Goal: Find contact information: Find contact information

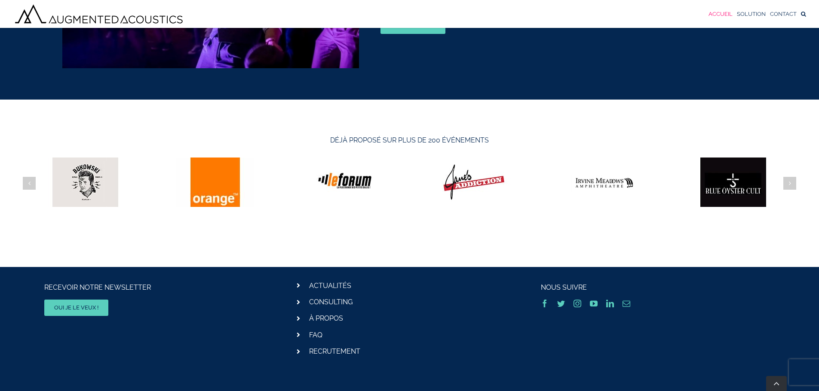
scroll to position [2894, 0]
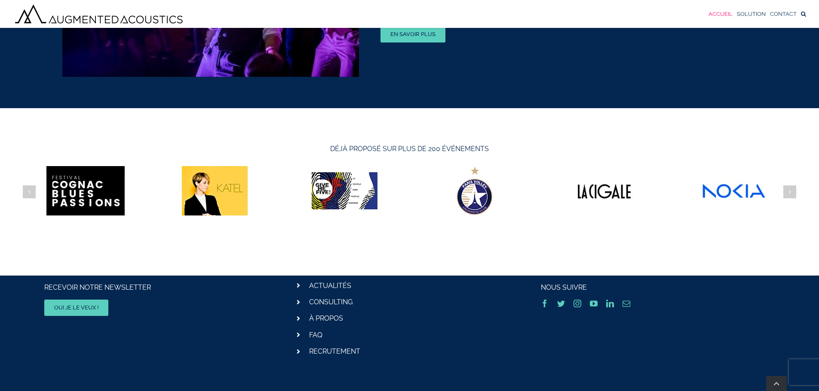
click at [772, 383] on link "Aller en haut" at bounding box center [776, 383] width 21 height 15
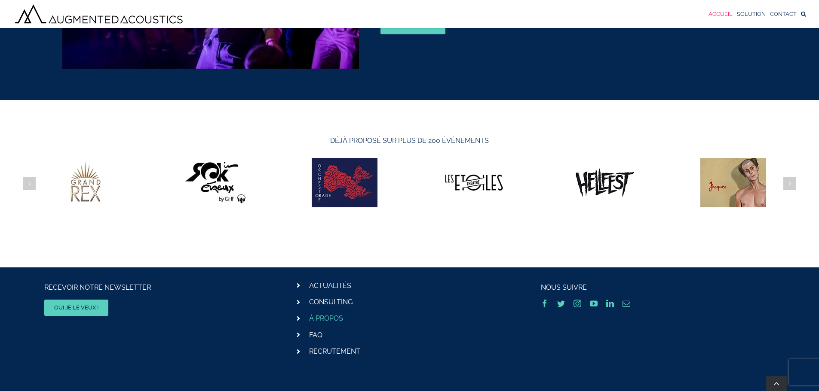
click at [317, 315] on link "À PROPOS" at bounding box center [326, 319] width 34 height 8
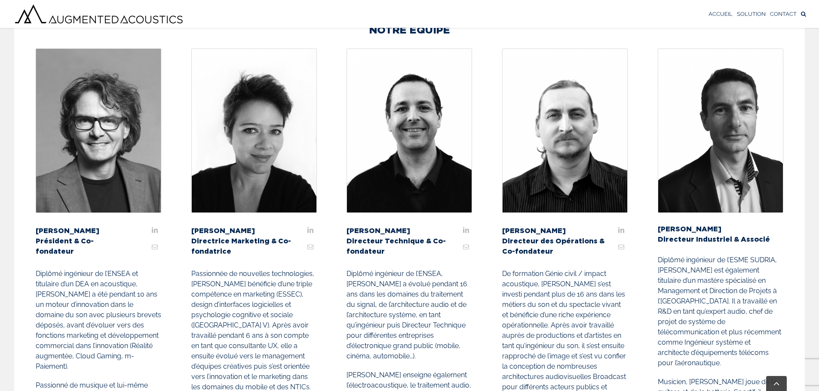
scroll to position [186, 0]
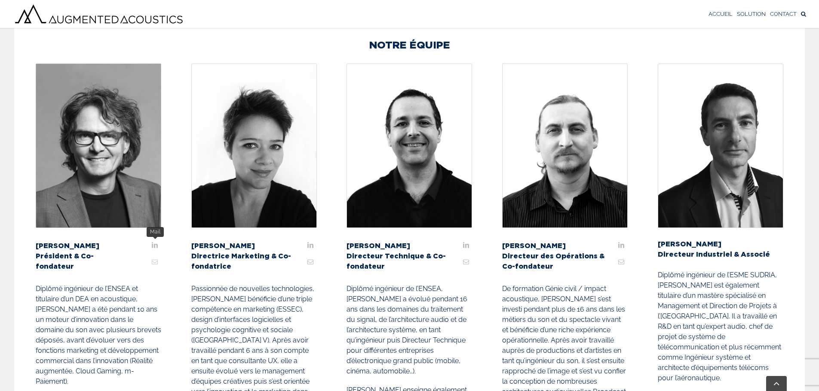
click at [155, 256] on link "fusion-mail" at bounding box center [154, 262] width 13 height 13
click at [312, 265] on link "fusion-mail" at bounding box center [310, 262] width 13 height 13
click at [467, 260] on link "fusion-mail" at bounding box center [465, 262] width 13 height 13
click at [621, 262] on link "fusion-mail" at bounding box center [620, 262] width 13 height 13
click at [620, 263] on link "fusion-mail" at bounding box center [620, 262] width 13 height 13
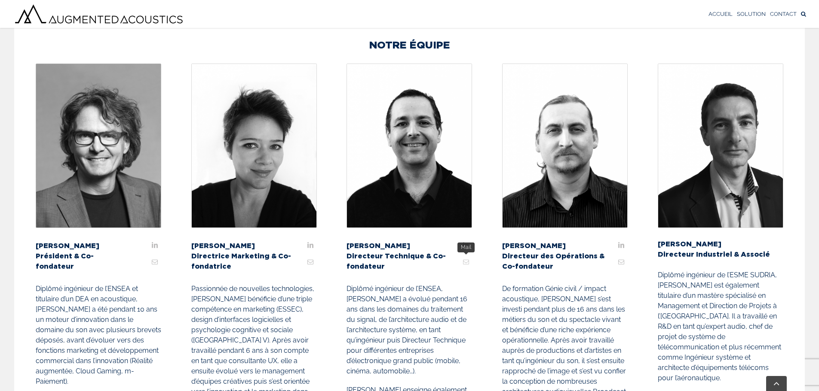
click at [465, 260] on link "fusion-mail" at bounding box center [465, 262] width 13 height 13
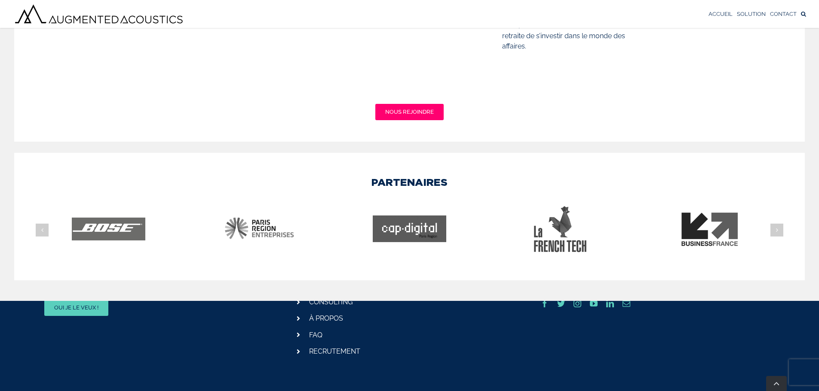
scroll to position [1733, 0]
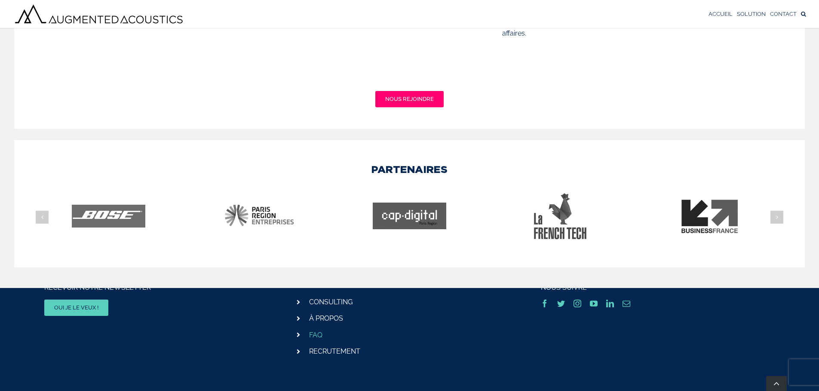
click at [314, 336] on link "FAQ" at bounding box center [315, 335] width 13 height 8
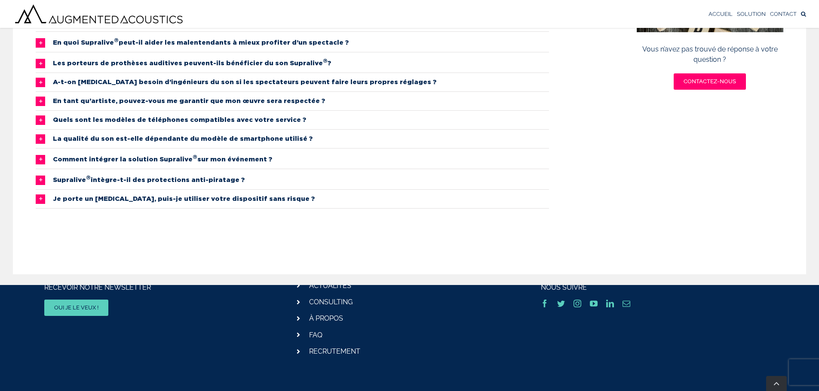
scroll to position [217, 0]
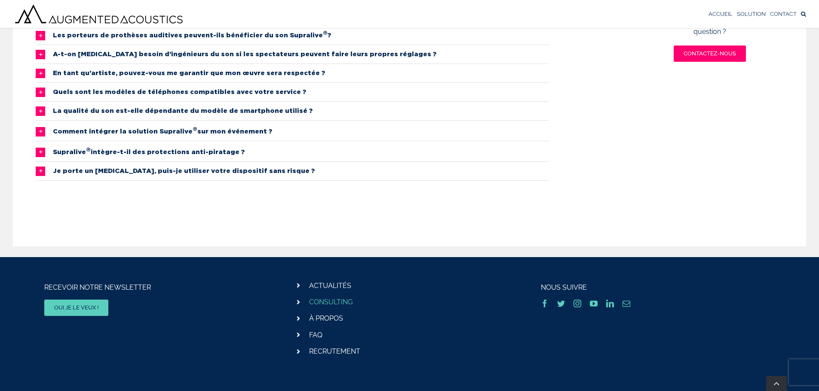
click at [343, 301] on link "CONSULTING" at bounding box center [330, 302] width 43 height 8
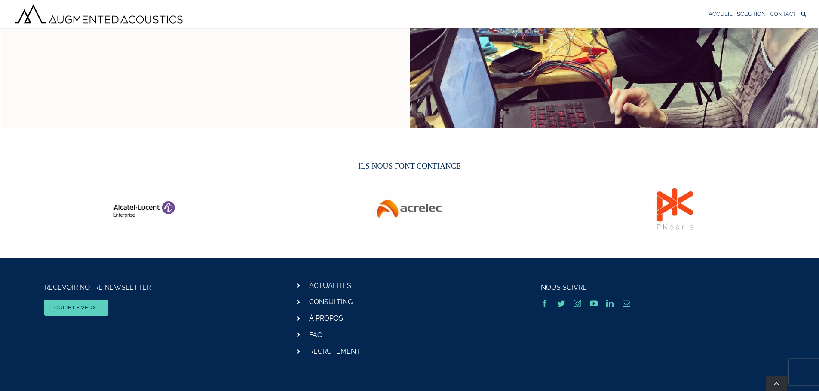
scroll to position [1112, 0]
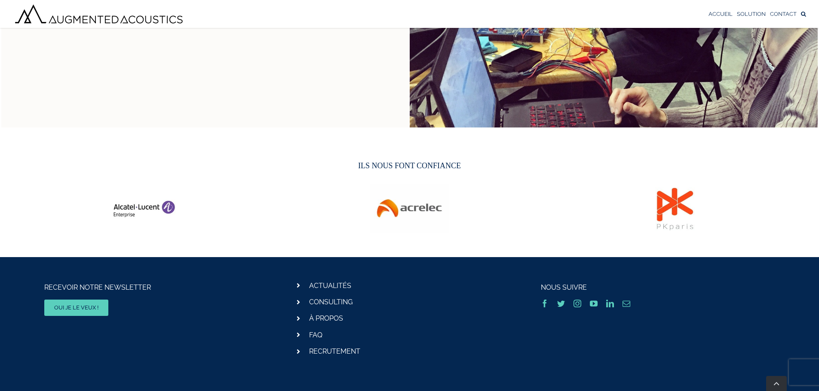
click at [776, 385] on link "Aller en haut" at bounding box center [776, 383] width 21 height 15
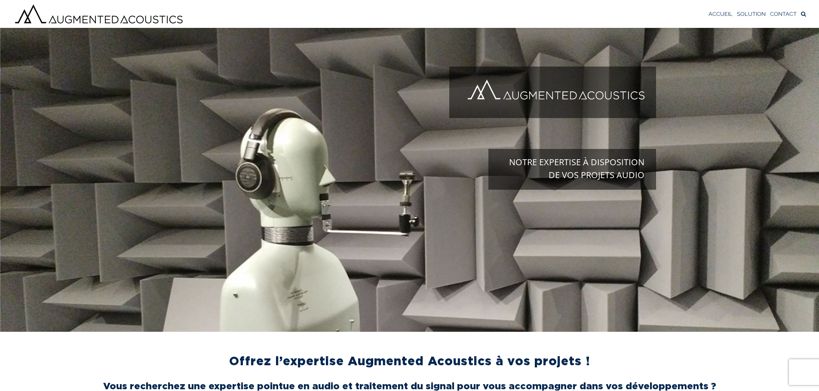
scroll to position [0, 0]
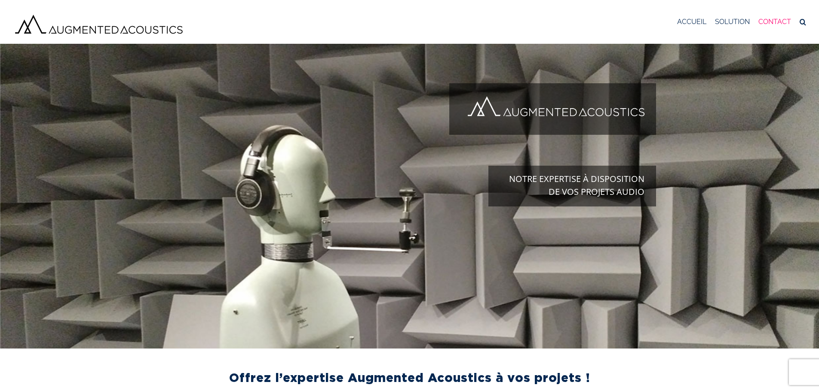
click at [778, 20] on span "CONTACT" at bounding box center [774, 21] width 33 height 7
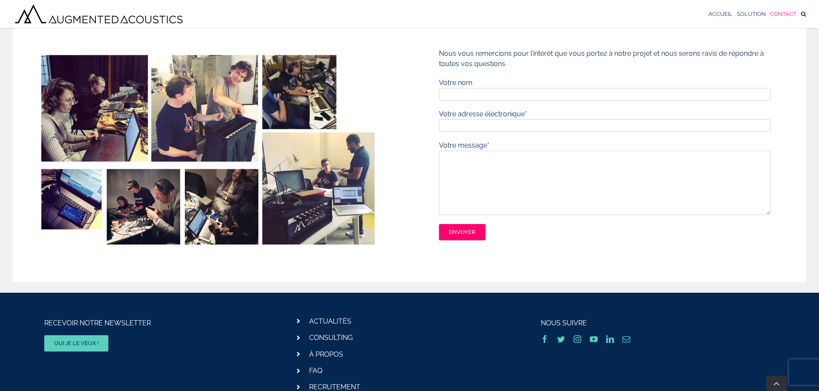
scroll to position [117, 0]
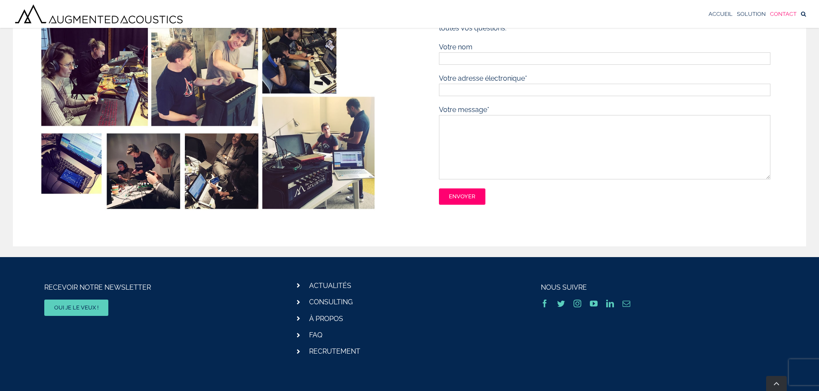
click at [298, 318] on icon at bounding box center [297, 318] width 3 height 7
click at [317, 318] on link "À PROPOS" at bounding box center [326, 319] width 34 height 8
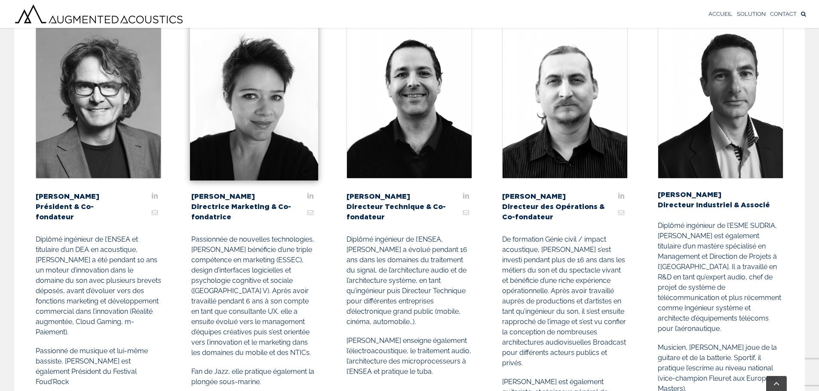
scroll to position [251, 0]
